Goal: Register for event/course

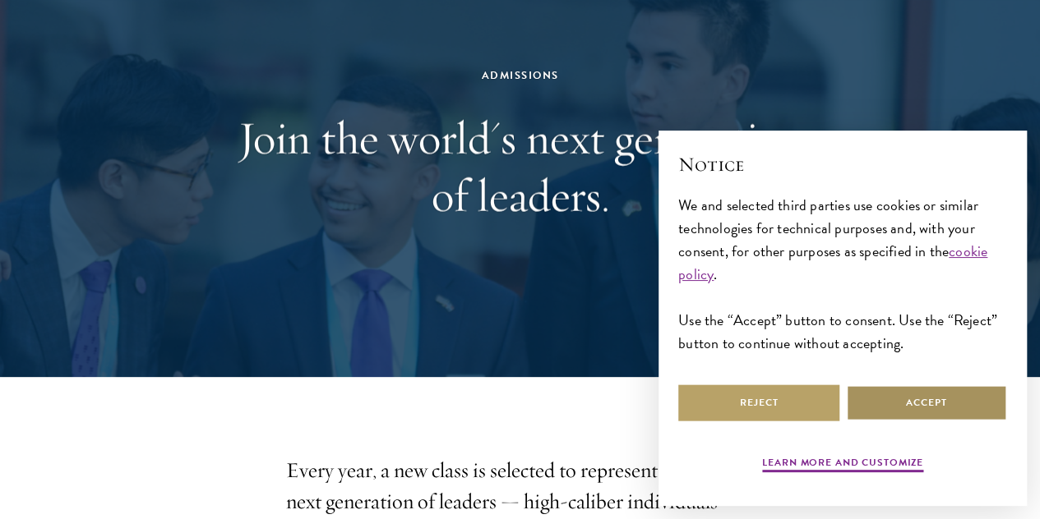
click at [965, 386] on button "Accept" at bounding box center [926, 403] width 161 height 37
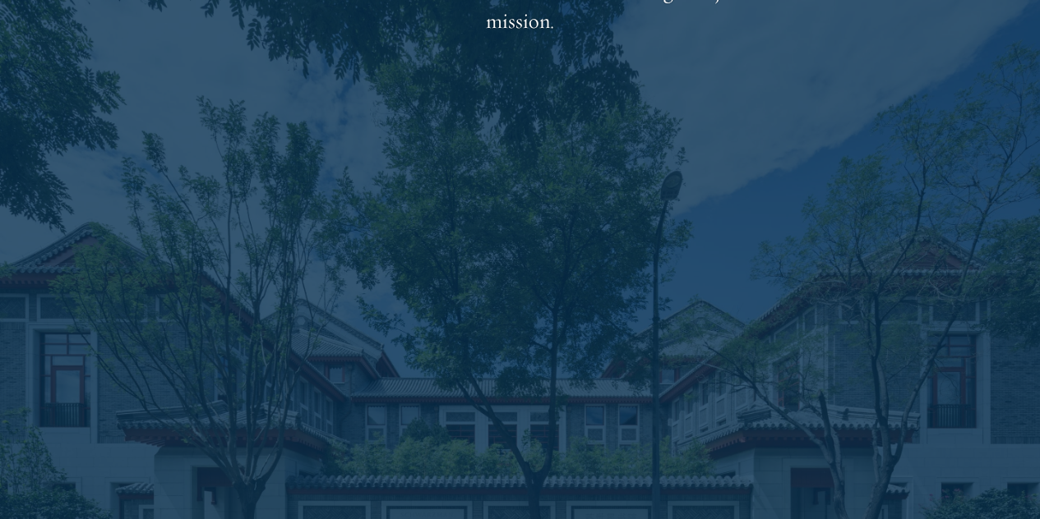
scroll to position [2708, 0]
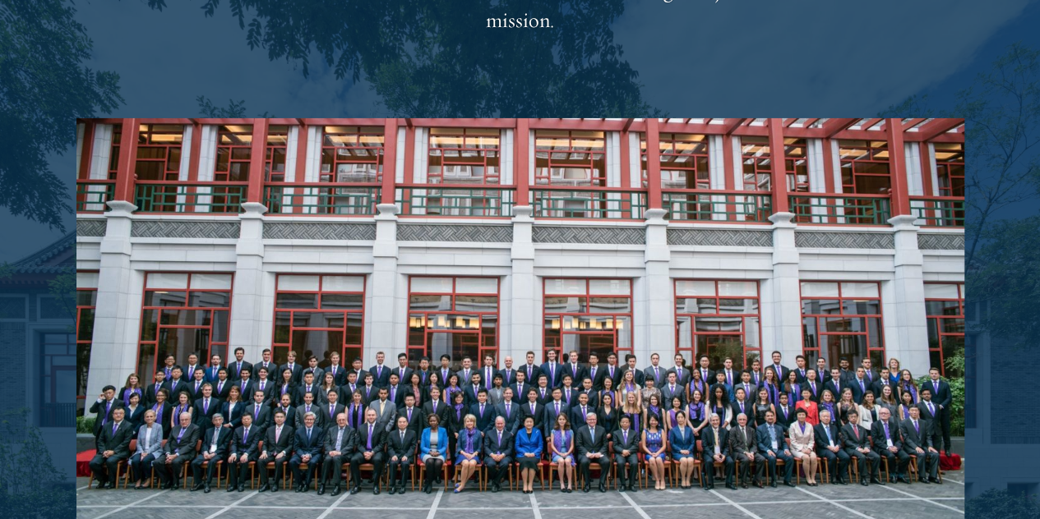
click at [512, 308] on img at bounding box center [520, 340] width 888 height 444
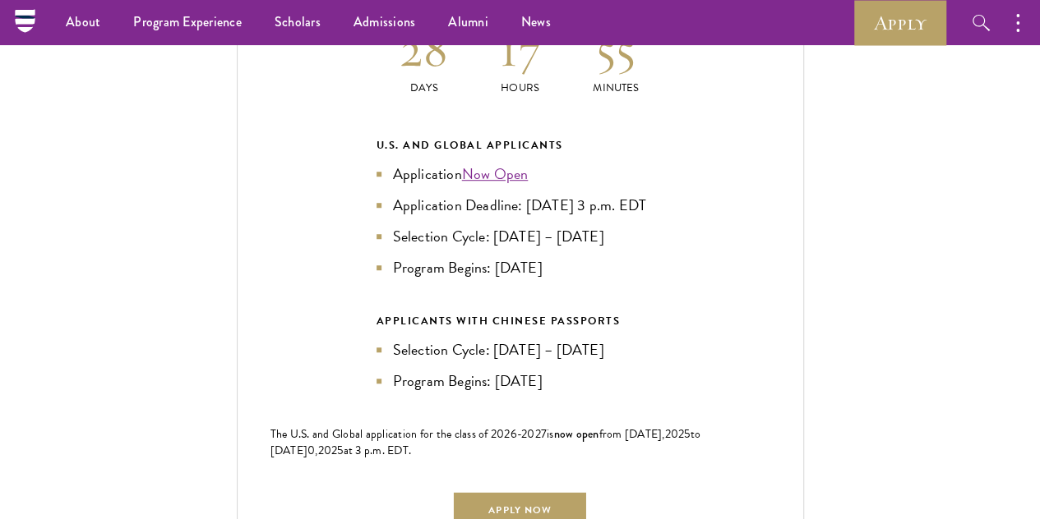
scroll to position [3599, 0]
click at [688, 139] on div "Current Selection Cycle: Countdown to [DATE] Application Deadline 28 Days 17 Ho…" at bounding box center [520, 243] width 567 height 656
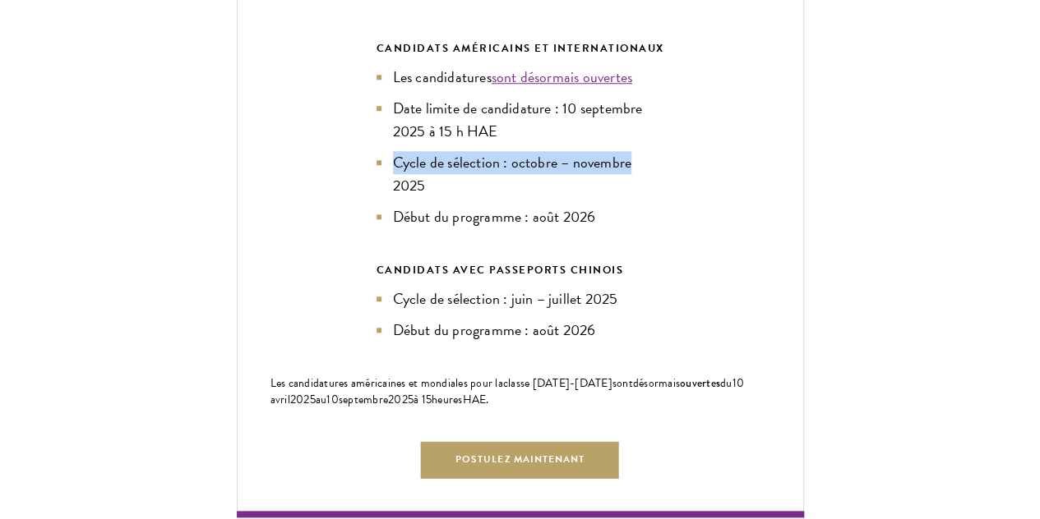
drag, startPoint x: 598, startPoint y: 151, endPoint x: 718, endPoint y: 180, distance: 124.2
click at [718, 180] on div "Cycle de sélection actuel : compte à rebours jusqu'à la date limite de dépôt de…" at bounding box center [520, 153] width 567 height 730
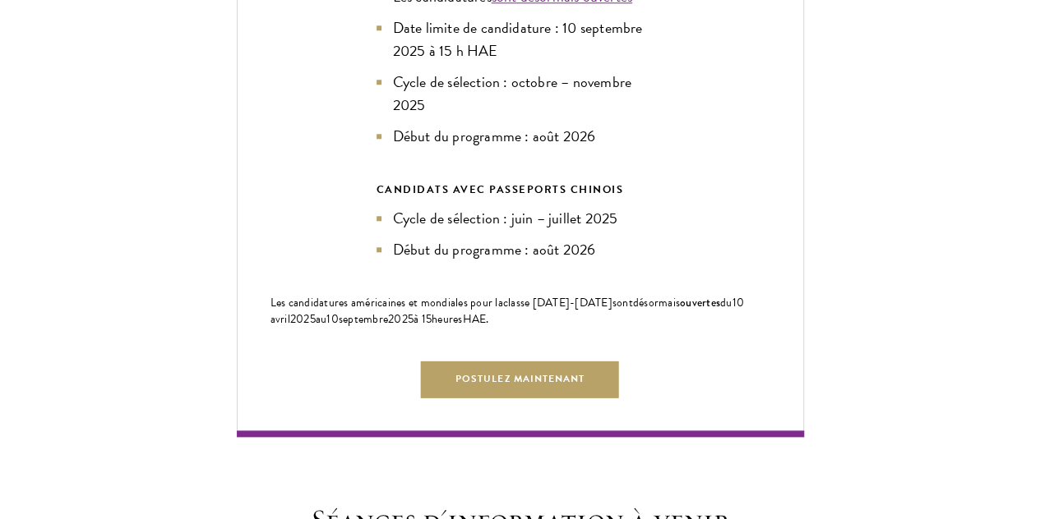
scroll to position [3871, 0]
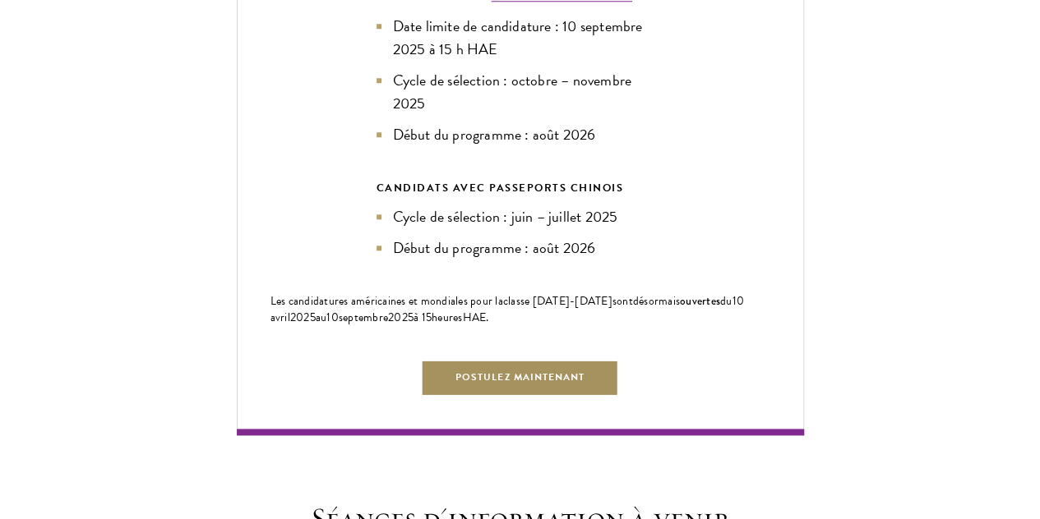
click at [521, 385] on font "Postulez maintenant" at bounding box center [519, 377] width 129 height 15
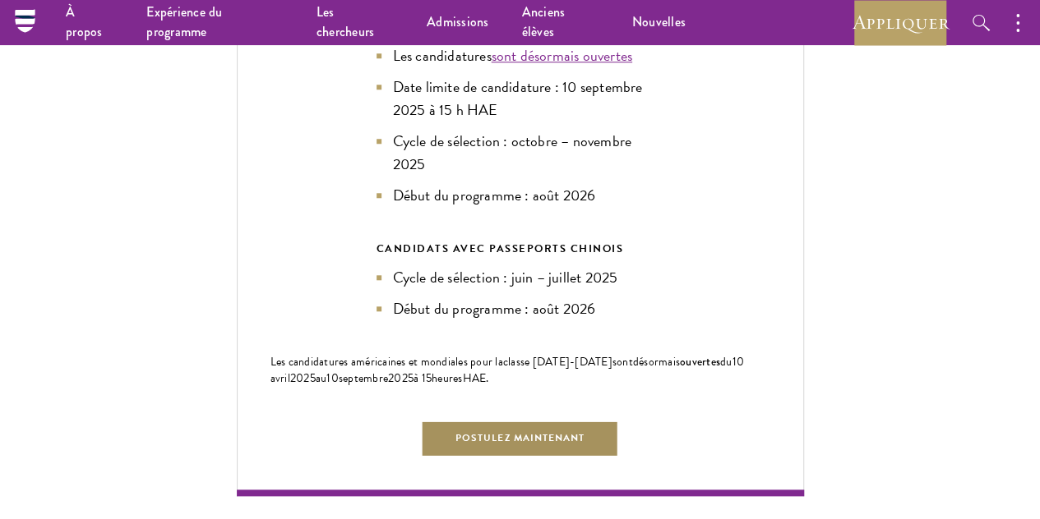
scroll to position [3809, 0]
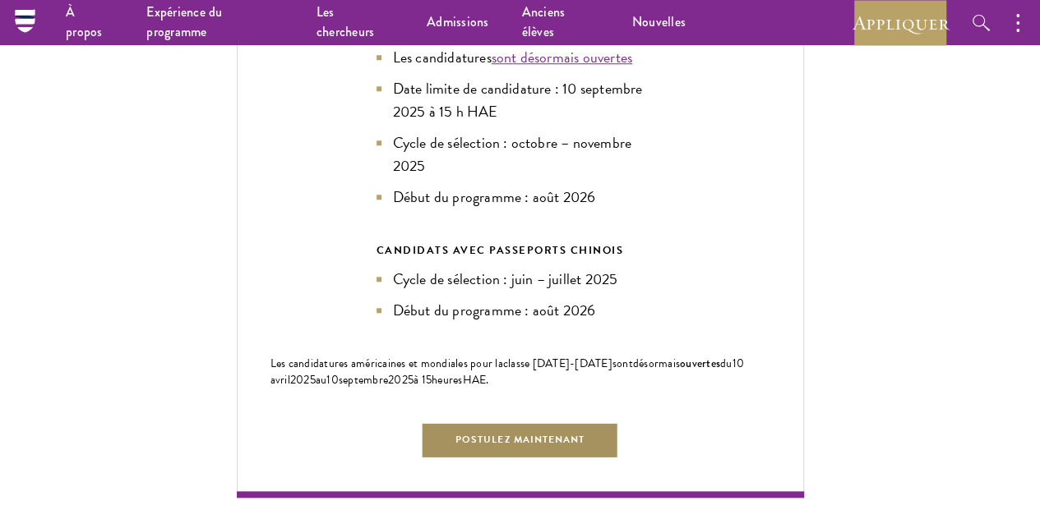
click at [457, 459] on link "Postulez maintenant" at bounding box center [520, 440] width 198 height 37
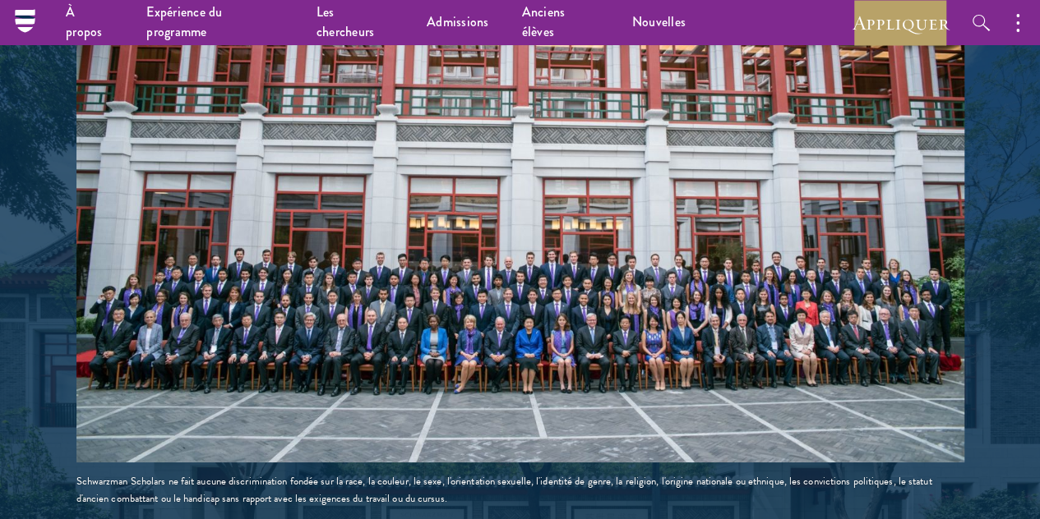
scroll to position [2870, 0]
